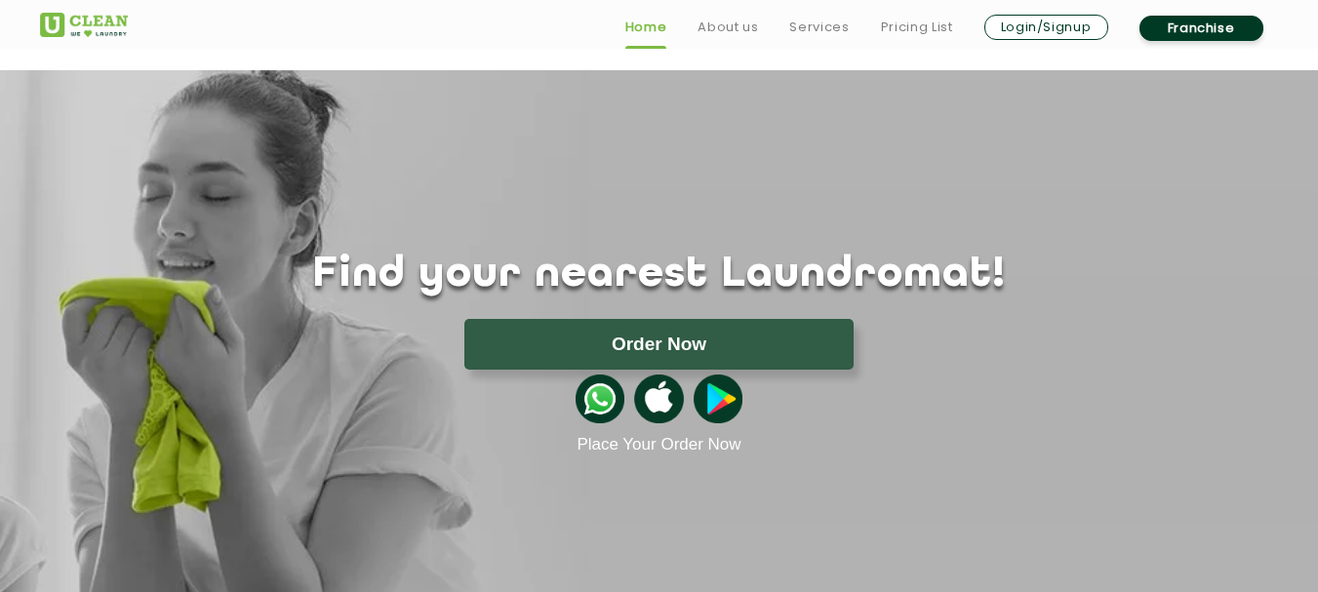
scroll to position [976, 0]
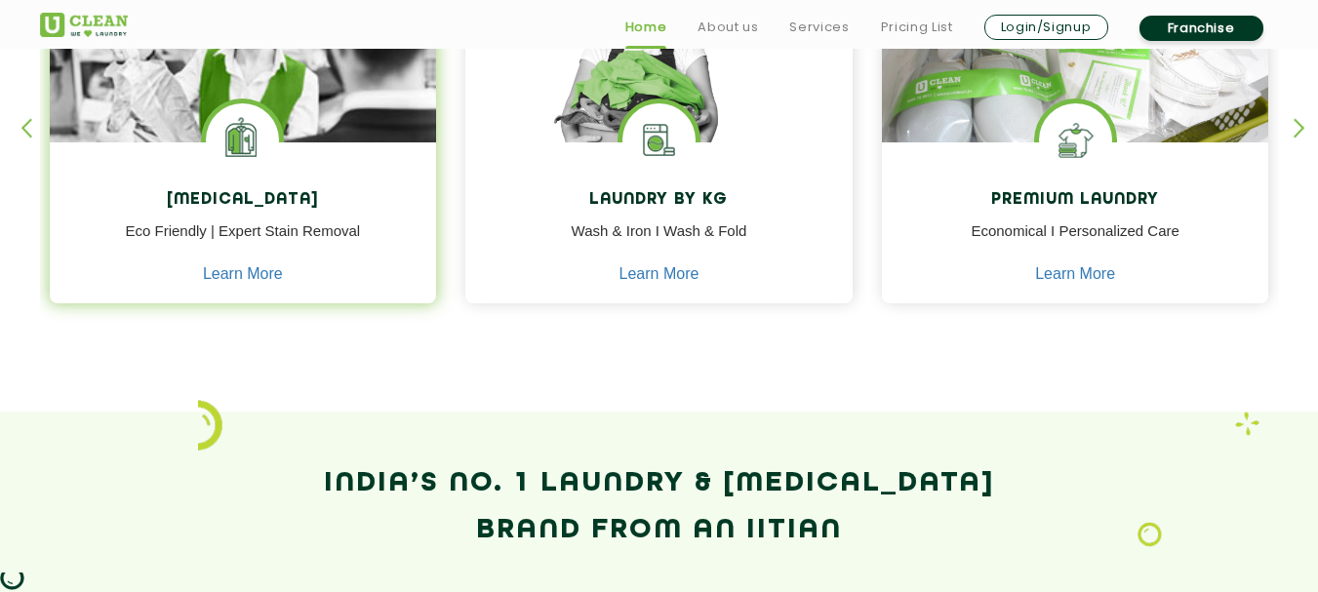
drag, startPoint x: 221, startPoint y: 230, endPoint x: 402, endPoint y: 261, distance: 183.0
click at [291, 245] on p "Eco Friendly | Expert Stain Removal" at bounding box center [243, 242] width 358 height 44
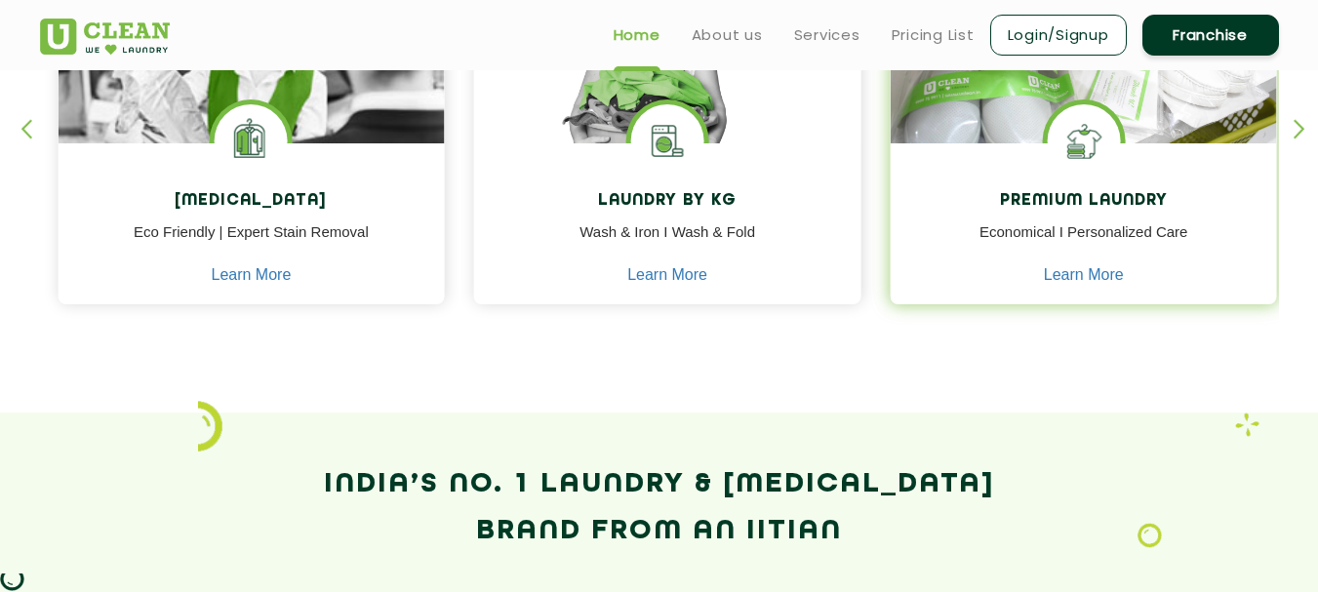
drag, startPoint x: 996, startPoint y: 240, endPoint x: 1020, endPoint y: 240, distance: 23.4
click at [1020, 240] on p "Economical I Personalized Care" at bounding box center [1083, 243] width 358 height 44
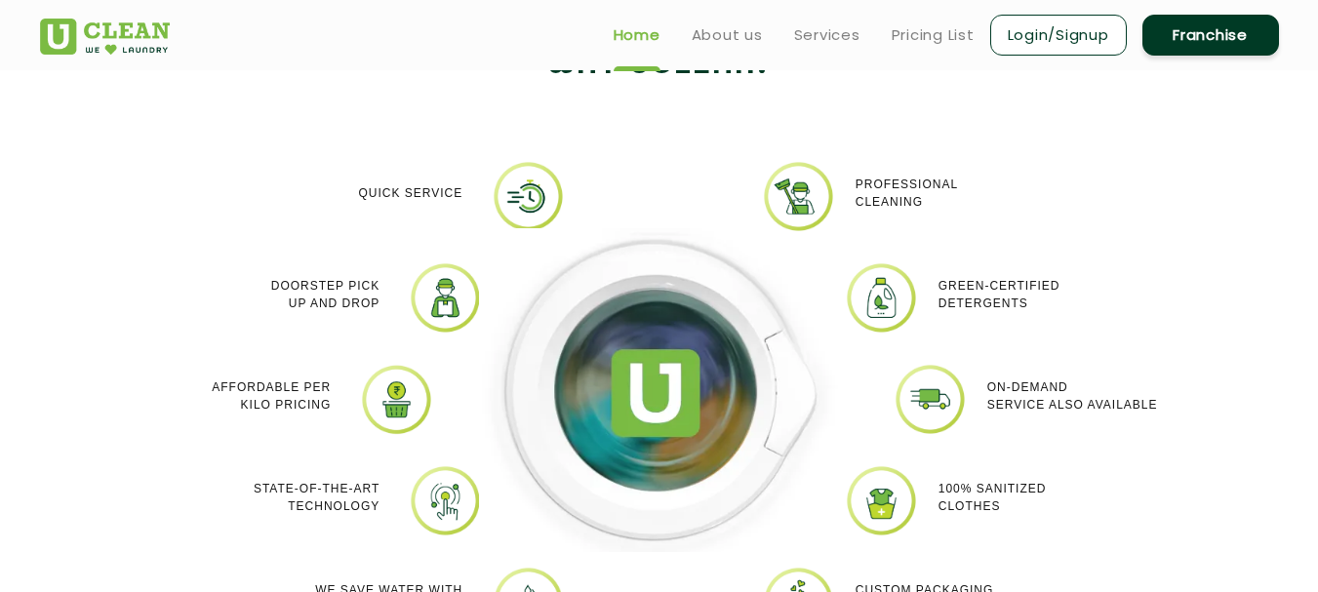
scroll to position [1625, 0]
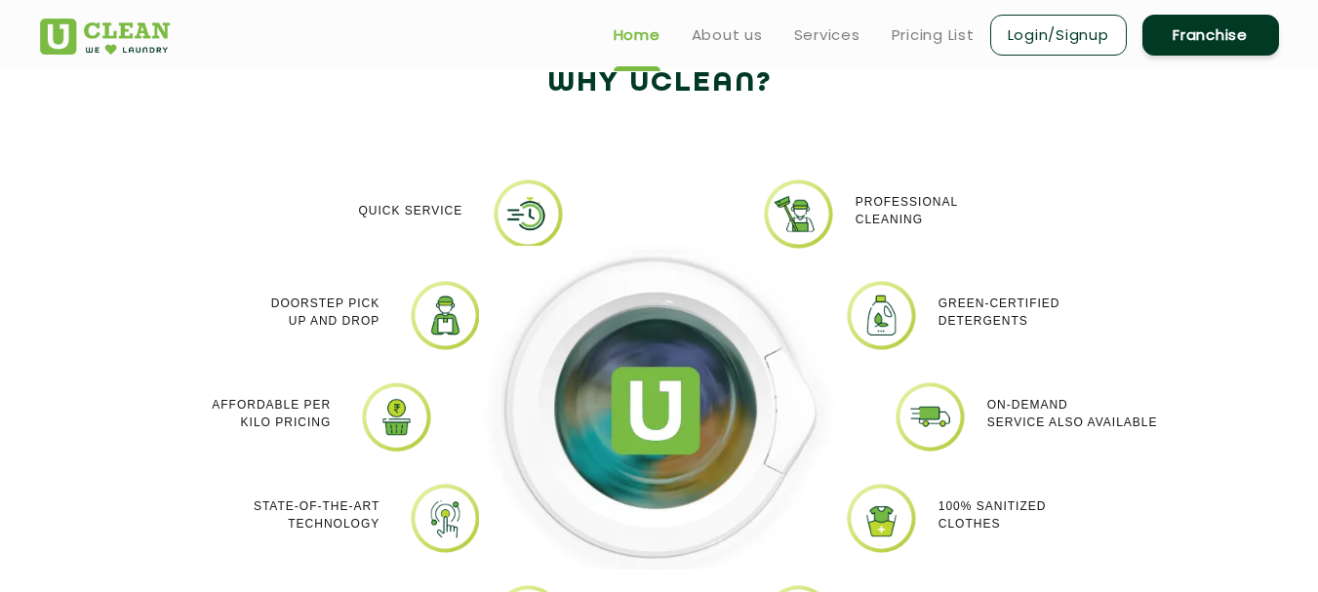
drag, startPoint x: 261, startPoint y: 297, endPoint x: 386, endPoint y: 341, distance: 133.6
click at [386, 341] on div "Doorstep Pick up and Drop" at bounding box center [254, 312] width 282 height 66
copy p "Doorstep Pick up and Drop"
drag, startPoint x: 219, startPoint y: 396, endPoint x: 328, endPoint y: 403, distance: 109.5
click at [328, 403] on p "Affordable per kilo pricing" at bounding box center [271, 413] width 119 height 35
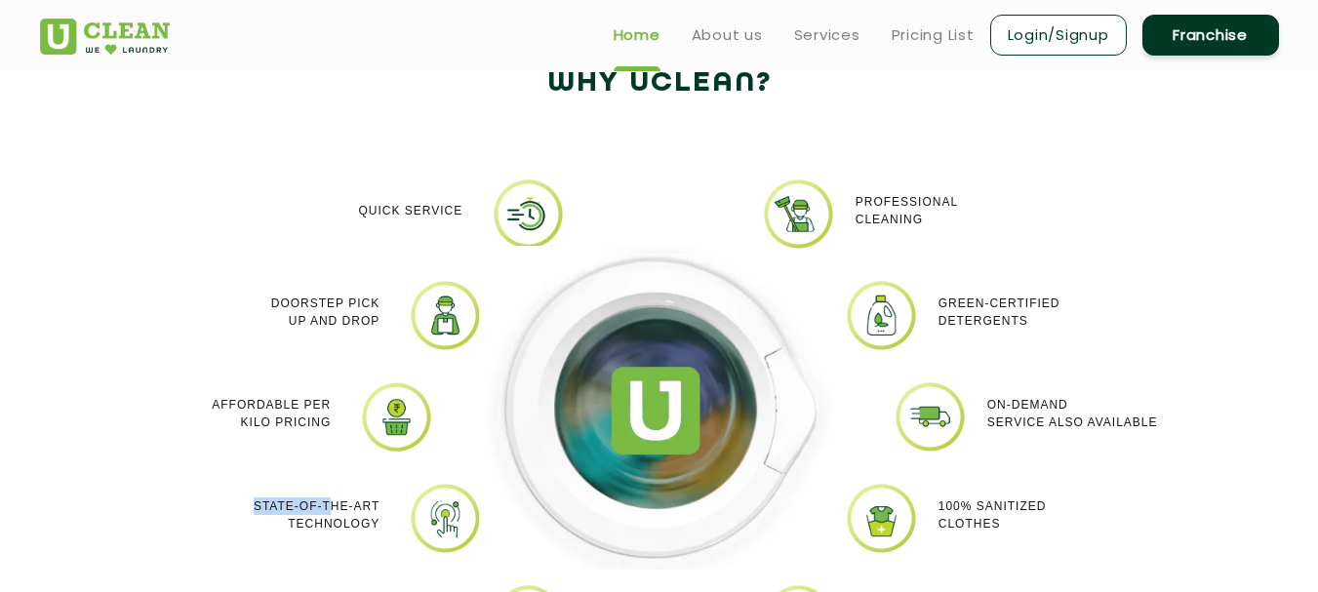
drag, startPoint x: 250, startPoint y: 509, endPoint x: 335, endPoint y: 502, distance: 85.2
click at [335, 502] on div "State-of-the-art Technology" at bounding box center [254, 515] width 253 height 66
drag, startPoint x: 937, startPoint y: 292, endPoint x: 1002, endPoint y: 325, distance: 73.3
click at [1002, 325] on div "Green-Certified Detergents" at bounding box center [1065, 312] width 282 height 66
drag, startPoint x: 217, startPoint y: 400, endPoint x: 327, endPoint y: 420, distance: 112.0
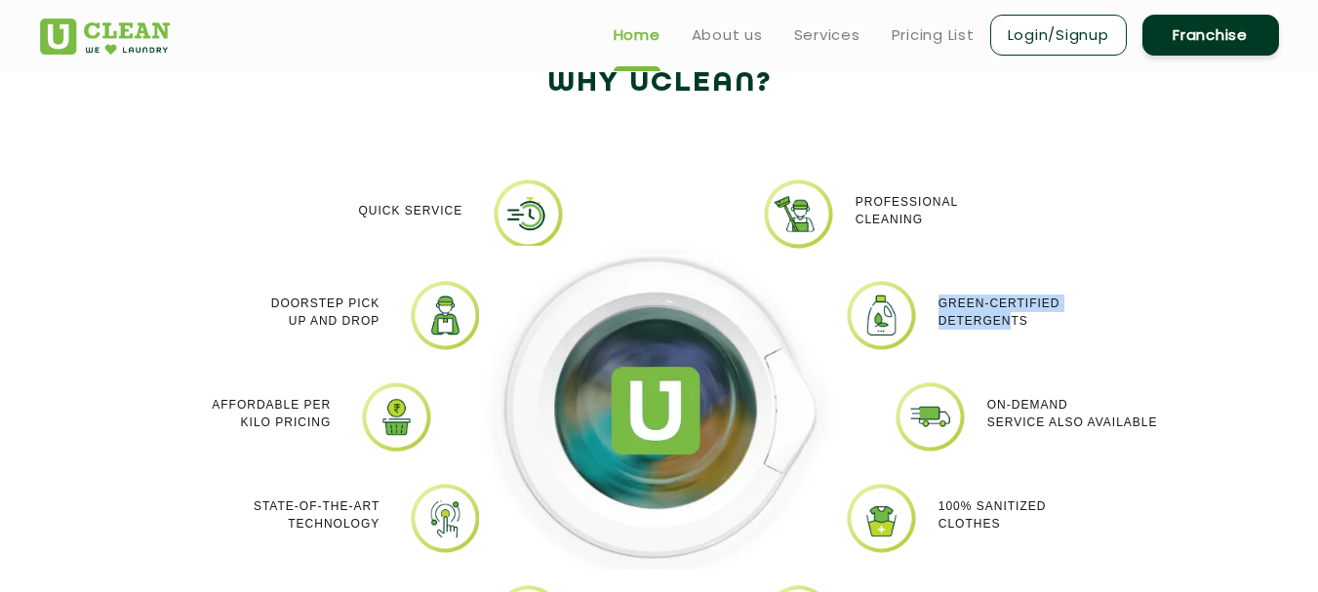
click at [327, 420] on p "Affordable per kilo pricing" at bounding box center [271, 413] width 119 height 35
click at [230, 408] on p "Affordable per kilo pricing" at bounding box center [271, 413] width 119 height 35
drag, startPoint x: 208, startPoint y: 398, endPoint x: 346, endPoint y: 468, distance: 155.3
click at [336, 404] on div "Affordable per kilo pricing" at bounding box center [205, 414] width 282 height 66
copy p "Affordable per"
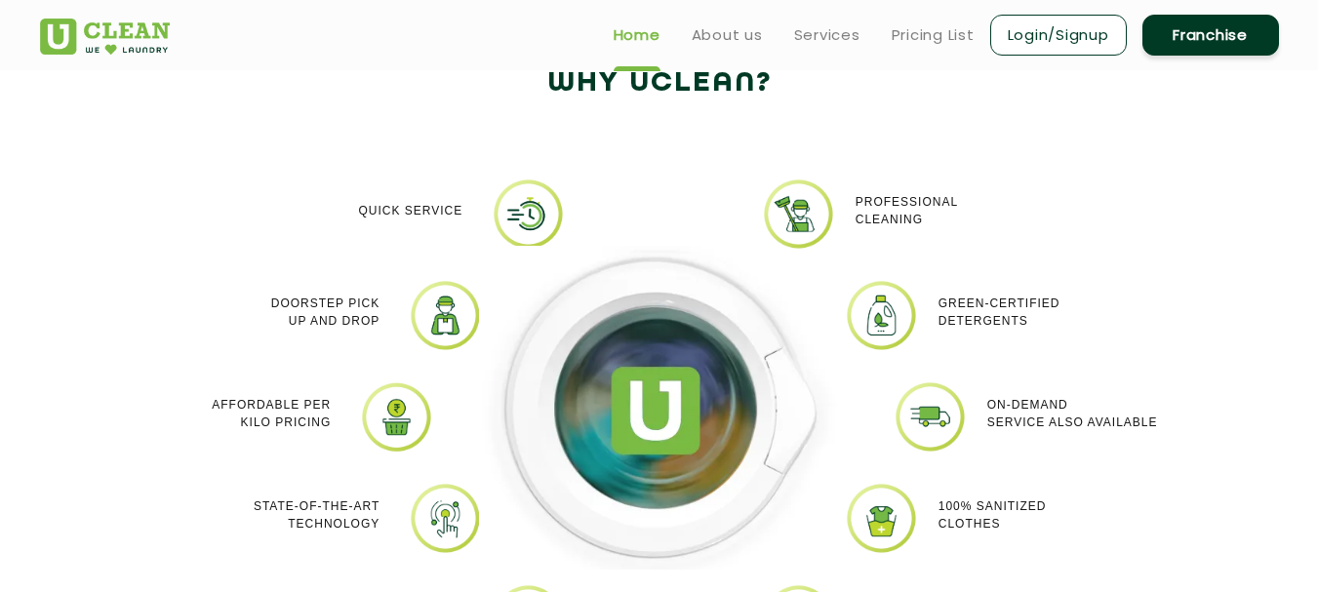
click at [985, 407] on div "On-demand service also available" at bounding box center [1114, 414] width 282 height 66
drag, startPoint x: 935, startPoint y: 302, endPoint x: 1055, endPoint y: 322, distance: 121.6
click at [1055, 322] on div "Green-Certified Detergents" at bounding box center [1065, 312] width 282 height 66
drag, startPoint x: 857, startPoint y: 196, endPoint x: 933, endPoint y: 222, distance: 80.5
click at [933, 222] on p "Professional cleaning" at bounding box center [907, 210] width 102 height 35
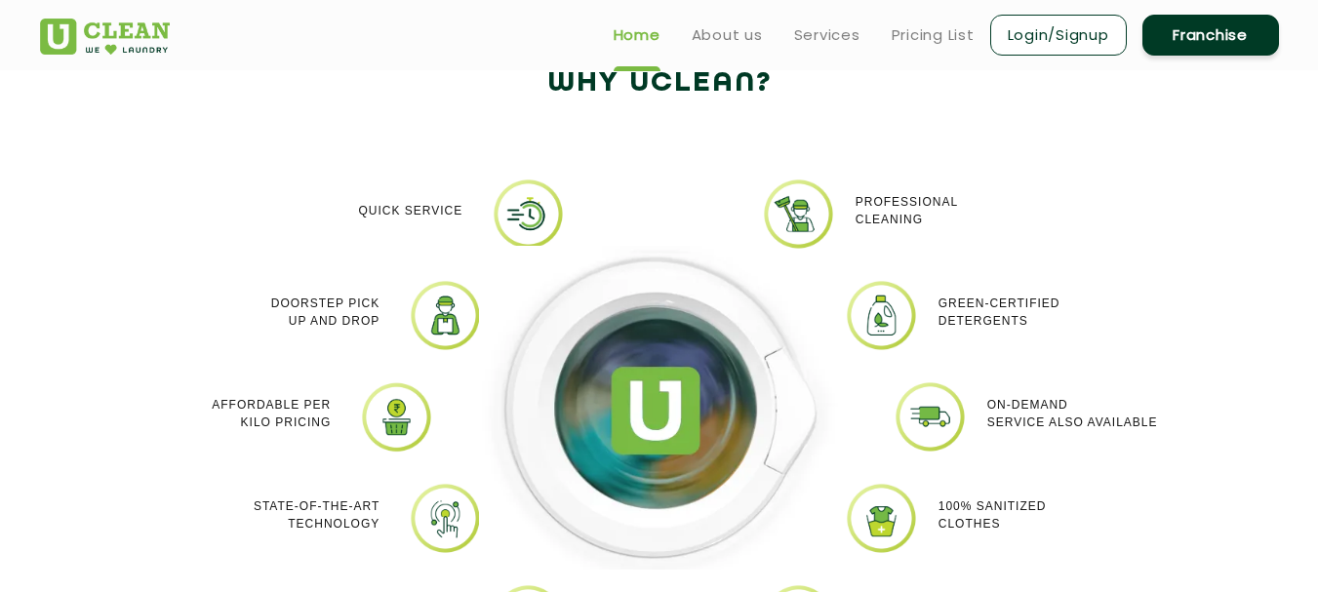
drag, startPoint x: 937, startPoint y: 301, endPoint x: 958, endPoint y: 367, distance: 68.8
click at [1036, 325] on div "Green-Certified Detergents" at bounding box center [1065, 312] width 282 height 66
copy p "Green-Certified Detergents"
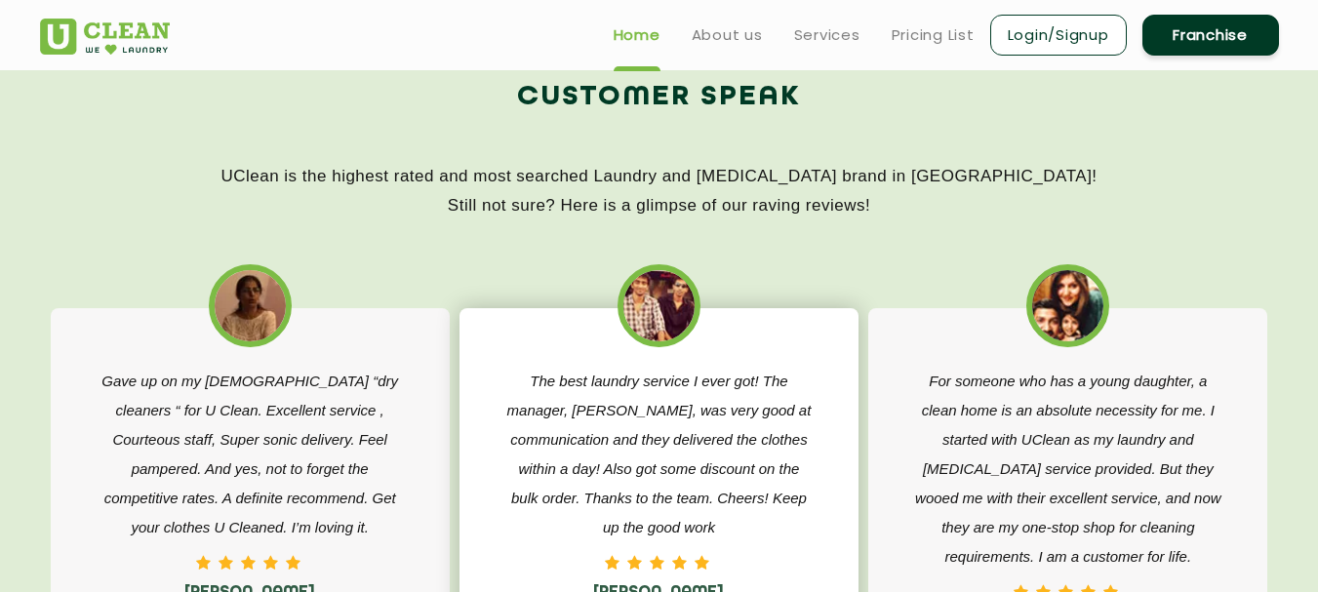
scroll to position [2926, 0]
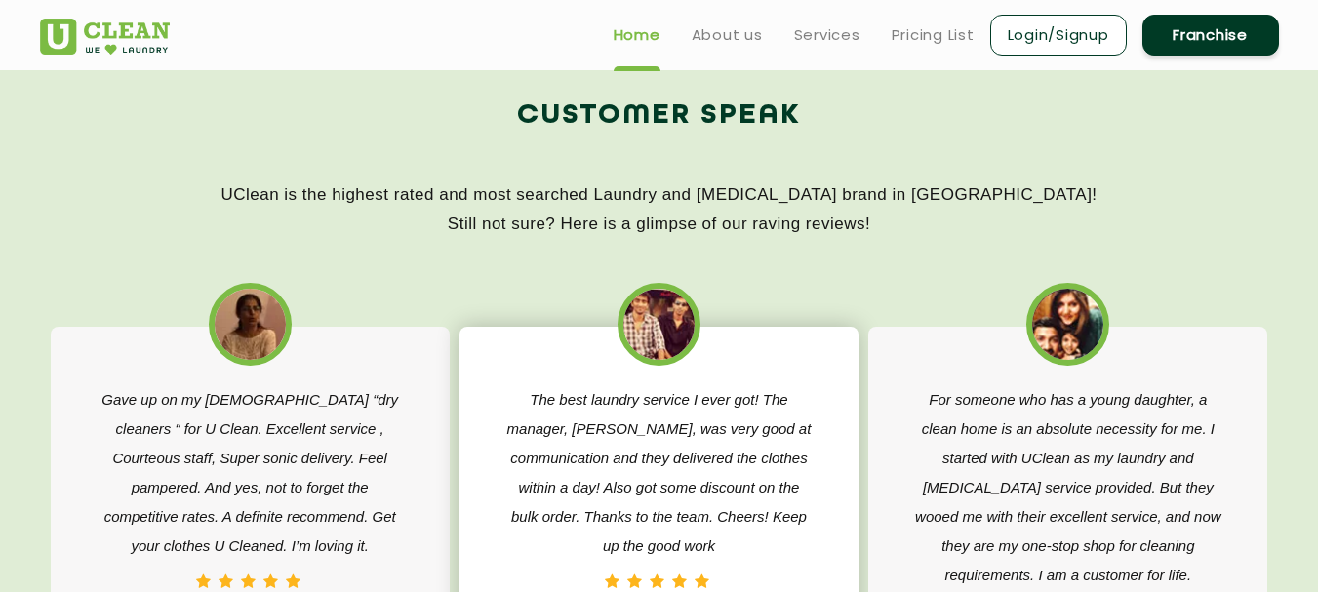
drag, startPoint x: 722, startPoint y: 546, endPoint x: 651, endPoint y: 497, distance: 86.9
click at [688, 536] on p "The best laundry service I ever got! The manager, [PERSON_NAME], was very good …" at bounding box center [658, 473] width 311 height 176
drag, startPoint x: 526, startPoint y: 387, endPoint x: 544, endPoint y: 410, distance: 29.1
click at [544, 410] on p "The best laundry service I ever got! The manager, [PERSON_NAME], was very good …" at bounding box center [658, 473] width 311 height 176
click at [545, 411] on p "The best laundry service I ever got! The manager, [PERSON_NAME], was very good …" at bounding box center [658, 473] width 311 height 176
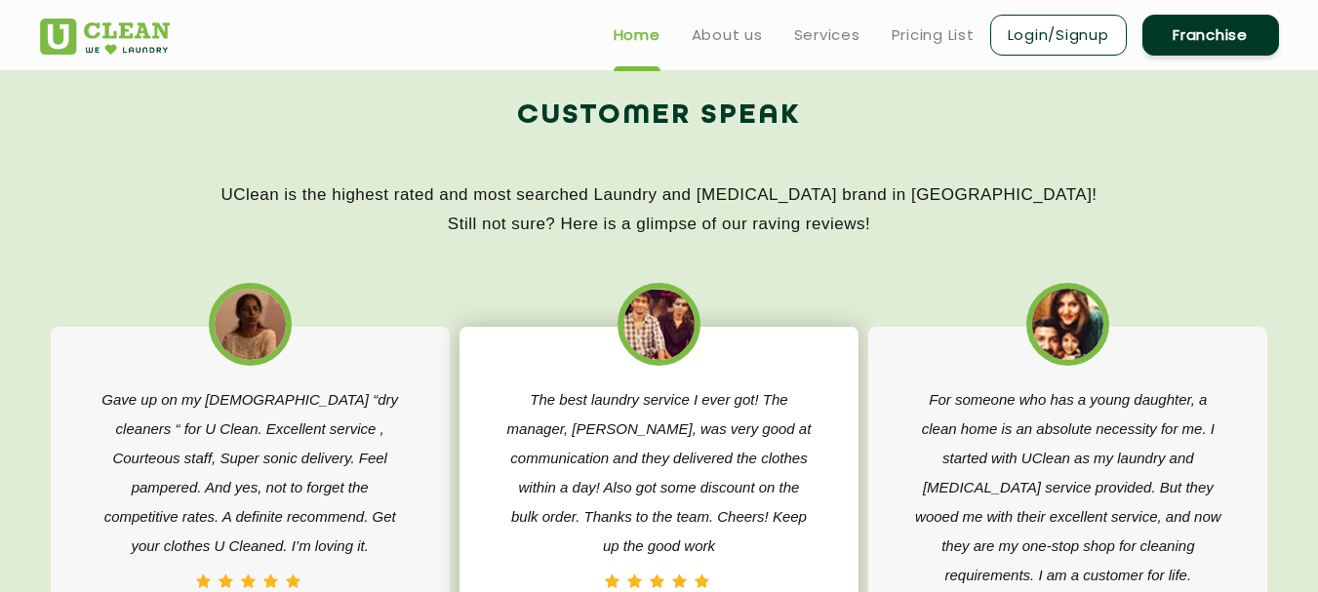
click at [539, 396] on p "The best laundry service I ever got! The manager, [PERSON_NAME], was very good …" at bounding box center [658, 473] width 311 height 176
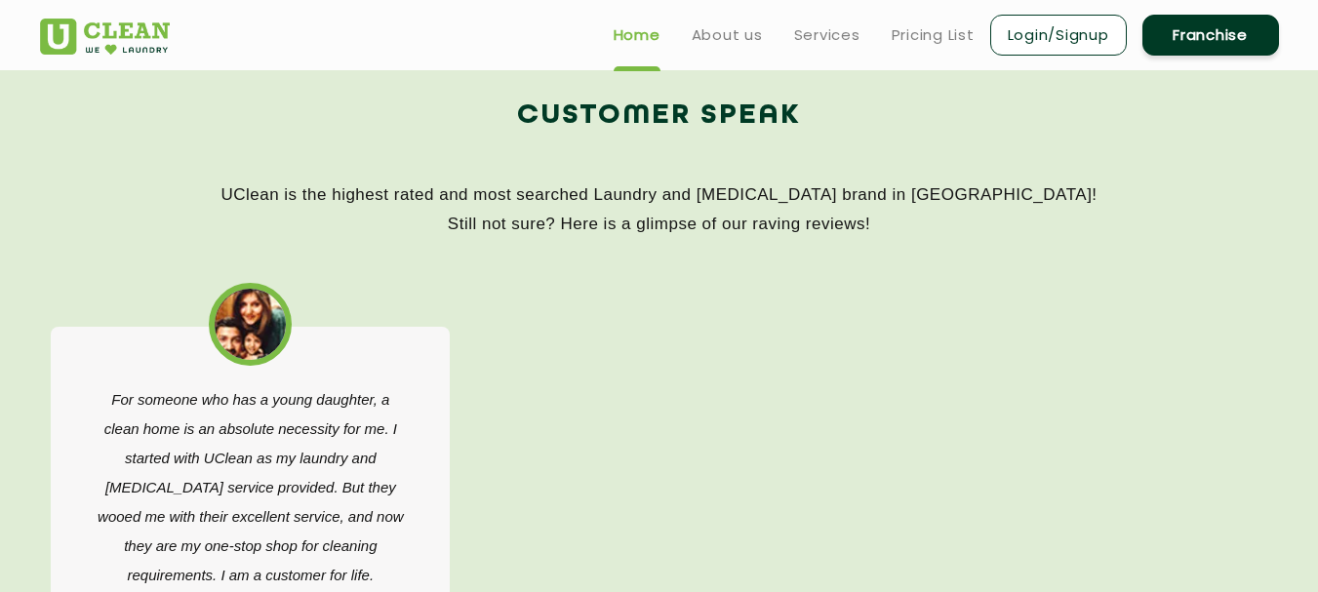
drag, startPoint x: 539, startPoint y: 396, endPoint x: 563, endPoint y: 405, distance: 25.9
click at [563, 405] on div "Gave up on my [DEMOGRAPHIC_DATA] “dry cleaners “ for U Clean. Excellent service…" at bounding box center [660, 506] width 1218 height 456
drag, startPoint x: 119, startPoint y: 404, endPoint x: 319, endPoint y: 522, distance: 232.3
click at [293, 527] on p "For someone who has a young daughter, a clean home is an absolute necessity for…" at bounding box center [250, 487] width 311 height 205
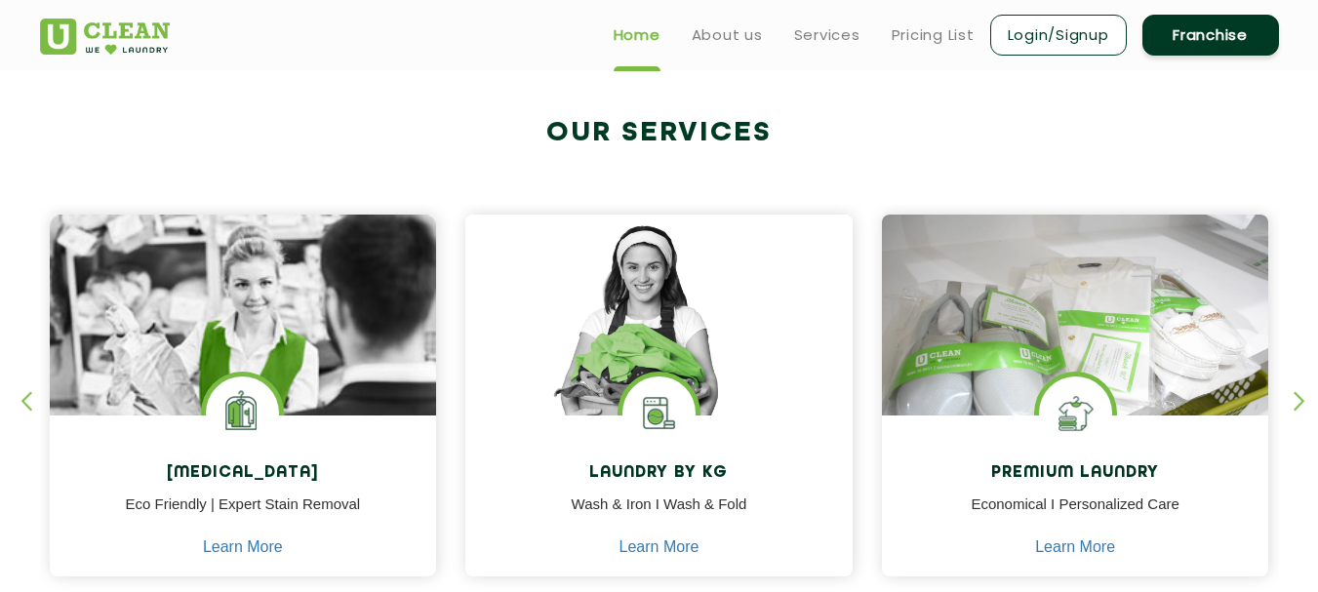
scroll to position [651, 0]
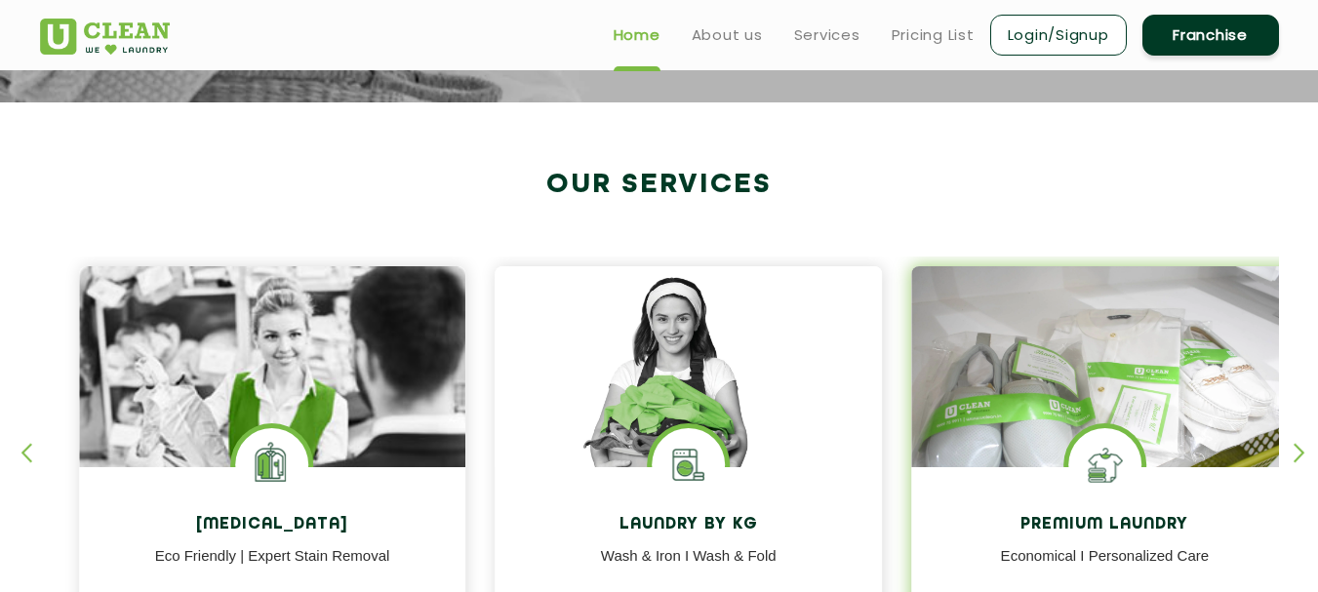
drag, startPoint x: 982, startPoint y: 513, endPoint x: 1130, endPoint y: 514, distance: 147.3
click at [1130, 514] on div "Premium Laundry Economical I Personalized Care Learn More" at bounding box center [1104, 549] width 387 height 165
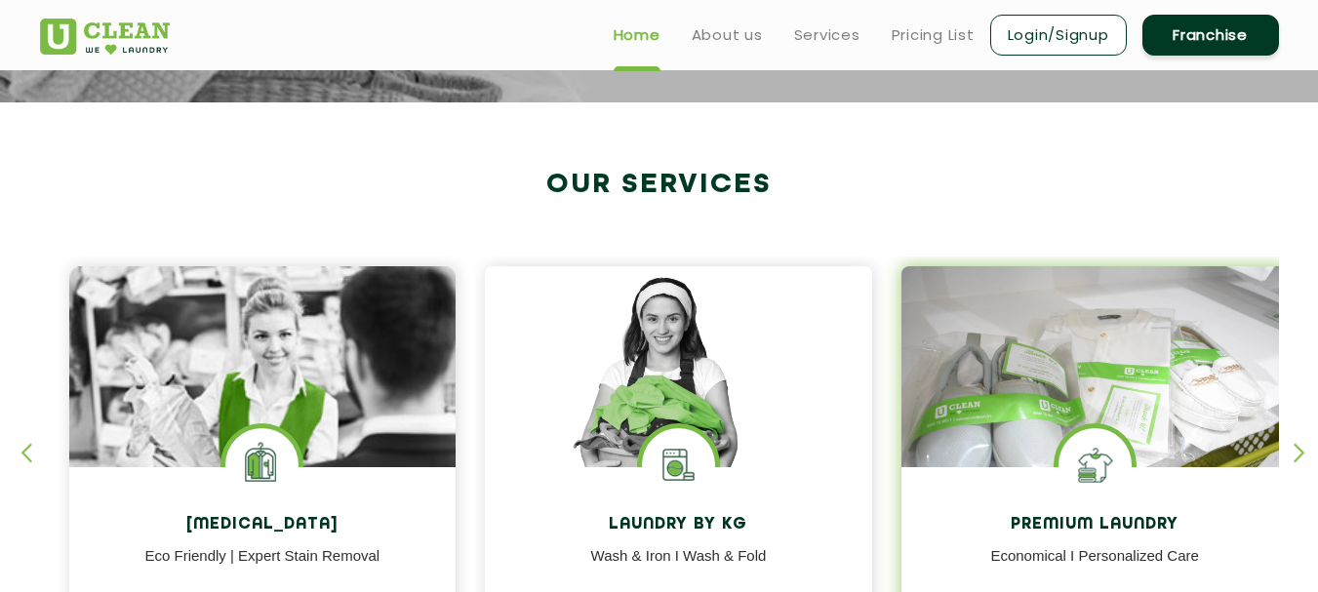
drag, startPoint x: 989, startPoint y: 520, endPoint x: 1100, endPoint y: 521, distance: 110.3
click at [1100, 521] on h4 "Premium Laundry" at bounding box center [1095, 525] width 358 height 19
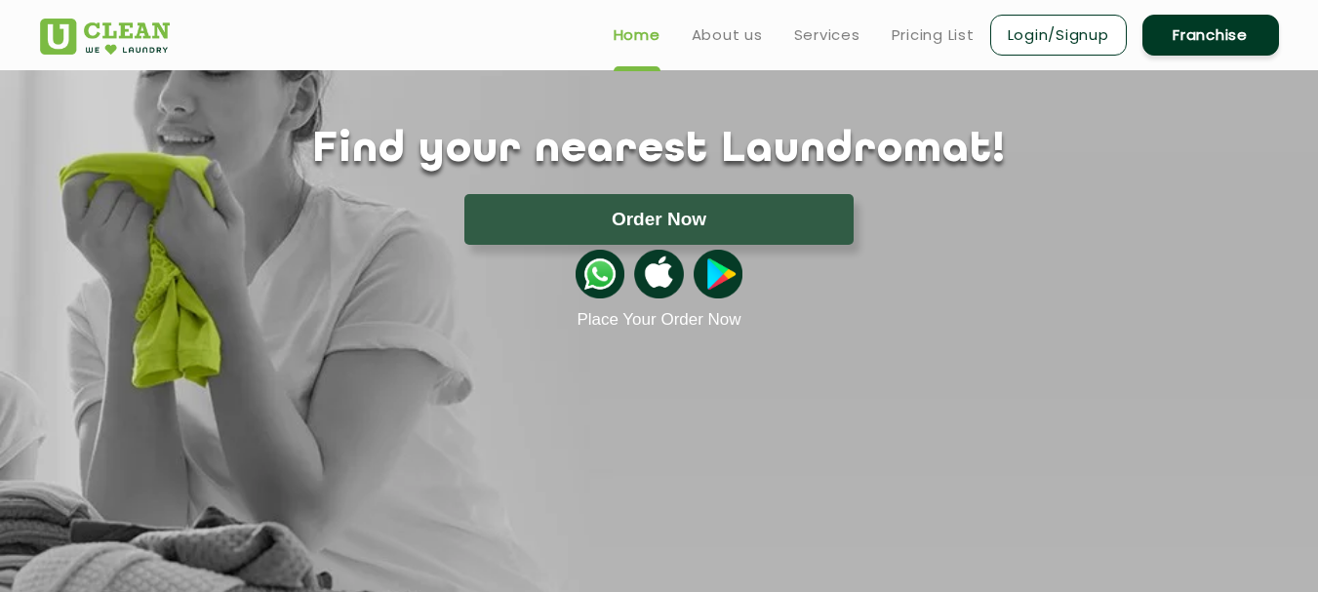
scroll to position [0, 0]
